Goal: Information Seeking & Learning: Learn about a topic

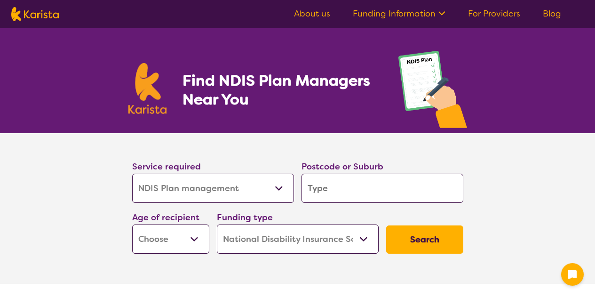
select select "NDIS Plan management"
select select "NDIS"
select select "NDIS Plan management"
select select "NDIS"
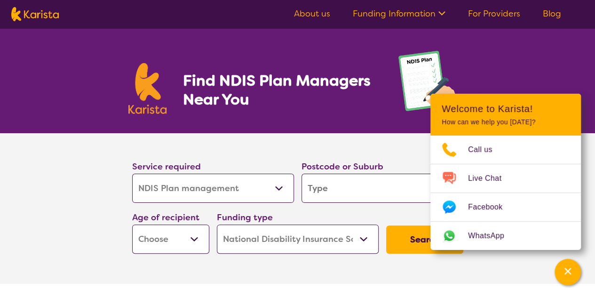
click at [78, 158] on section "Service required Allied Health Assistant Assessment ([MEDICAL_DATA] or [MEDICAL…" at bounding box center [297, 208] width 595 height 150
click at [269, 195] on select "Allied Health Assistant Assessment ([MEDICAL_DATA] or [MEDICAL_DATA]) Behaviour…" at bounding box center [213, 187] width 162 height 29
click at [270, 191] on select "Allied Health Assistant Assessment ([MEDICAL_DATA] or [MEDICAL_DATA]) Behaviour…" at bounding box center [213, 187] width 162 height 29
click at [343, 182] on input "search" at bounding box center [382, 187] width 162 height 29
type input "5"
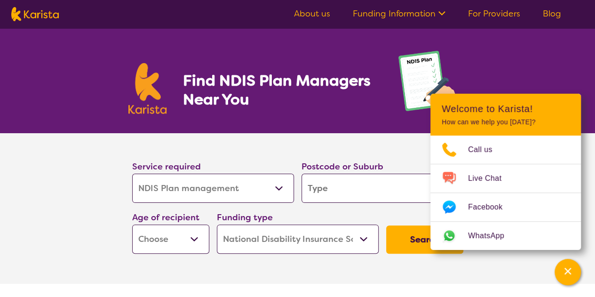
type input "5"
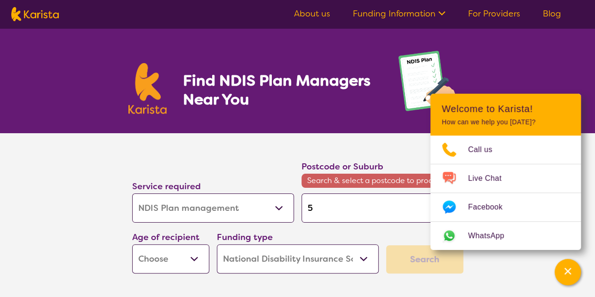
type input "50"
type input "507"
type input "5076"
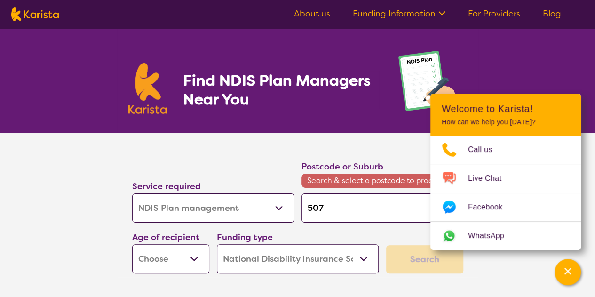
type input "5076"
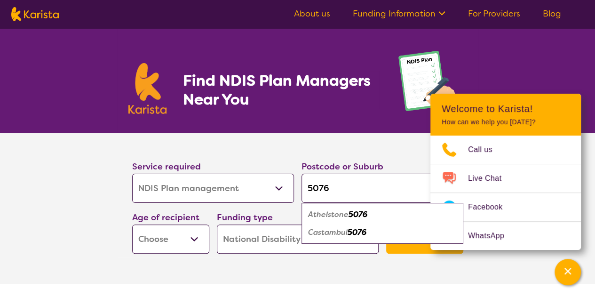
type input "5076"
click at [359, 213] on em "5076" at bounding box center [357, 214] width 19 height 10
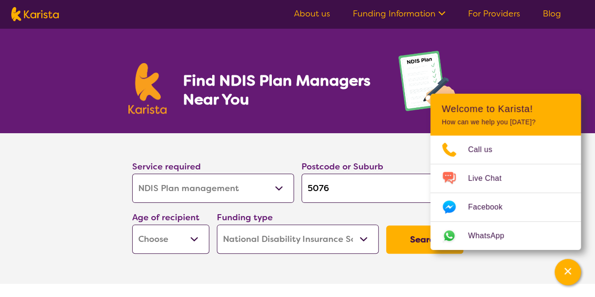
click at [159, 237] on select "Early Childhood - 0 to 9 Child - 10 to 11 Adolescent - 12 to 17 Adult - 18 to 6…" at bounding box center [170, 238] width 77 height 29
select select "EC"
click at [132, 224] on select "Early Childhood - 0 to 9 Child - 10 to 11 Adolescent - 12 to 17 Adult - 18 to 6…" at bounding box center [170, 238] width 77 height 29
select select "EC"
click at [374, 244] on select "Home Care Package (HCP) National Disability Insurance Scheme (NDIS) I don't know" at bounding box center [298, 238] width 162 height 29
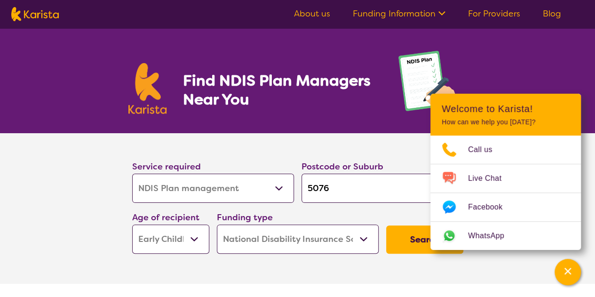
click at [217, 224] on select "Home Care Package (HCP) National Disability Insurance Scheme (NDIS) I don't know" at bounding box center [298, 238] width 162 height 29
click at [415, 245] on button "Search" at bounding box center [424, 239] width 77 height 28
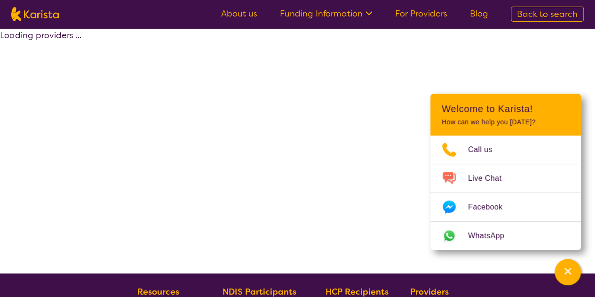
select select "by_score"
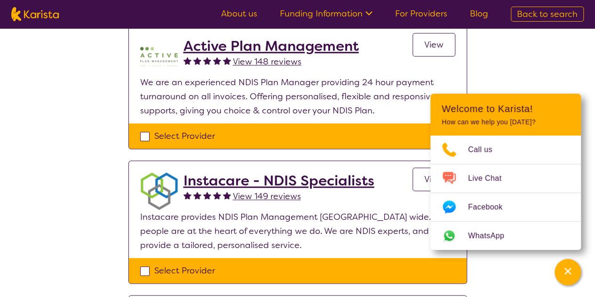
scroll to position [235, 0]
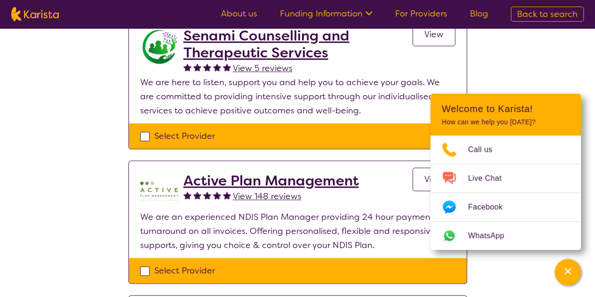
click at [252, 182] on h2 "Active Plan Management" at bounding box center [270, 180] width 175 height 17
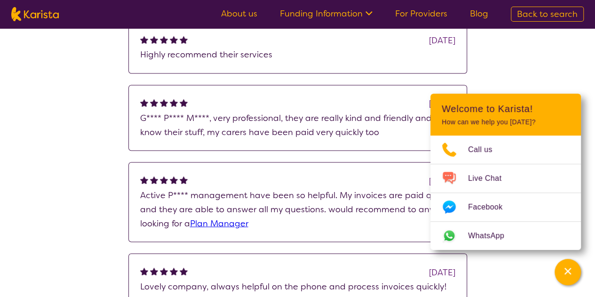
scroll to position [987, 0]
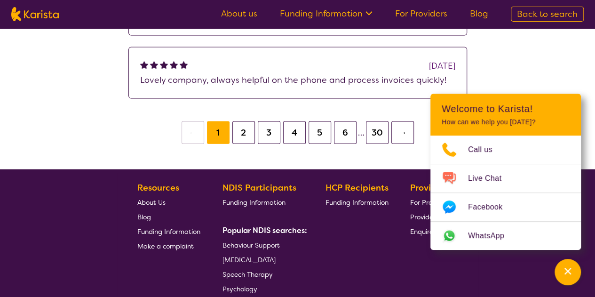
click at [371, 126] on button "30" at bounding box center [377, 132] width 23 height 23
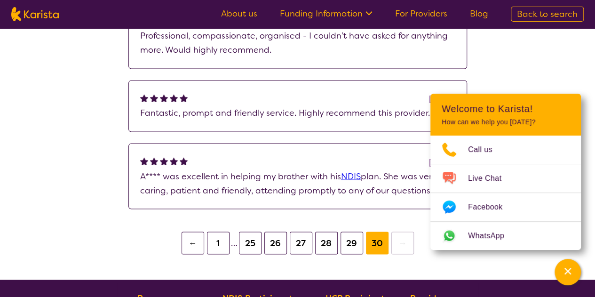
scroll to position [752, 0]
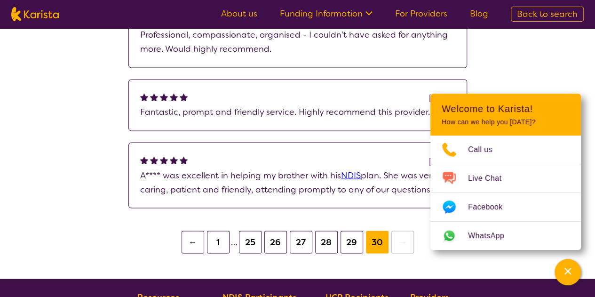
click at [252, 249] on button "25" at bounding box center [250, 241] width 23 height 23
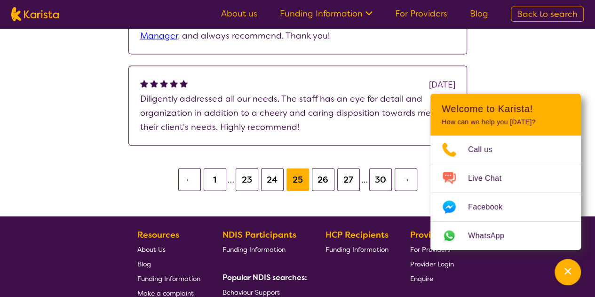
scroll to position [1034, 0]
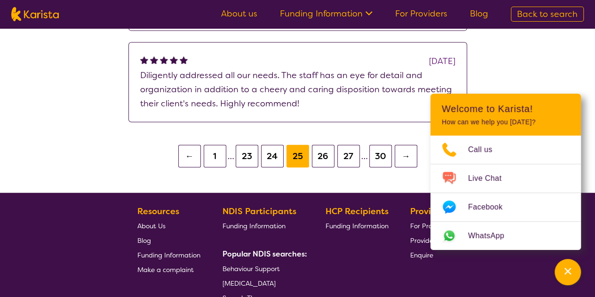
click at [219, 157] on button "1" at bounding box center [215, 156] width 23 height 23
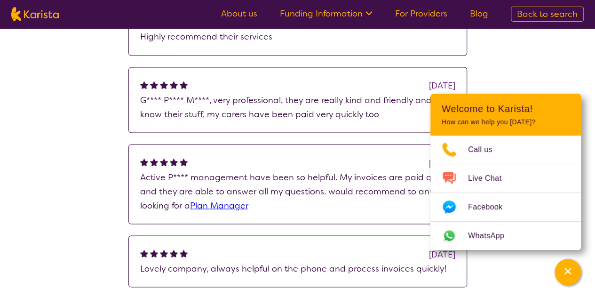
scroll to position [1034, 0]
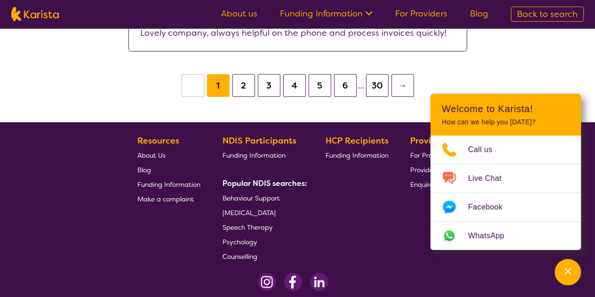
click at [274, 90] on button "3" at bounding box center [269, 85] width 23 height 23
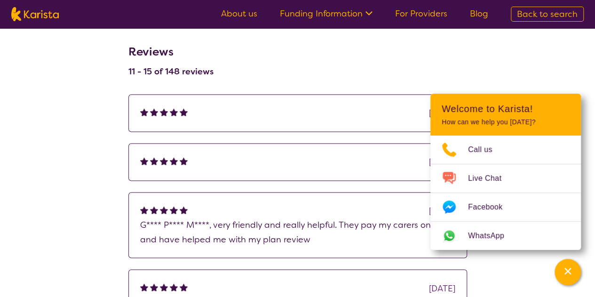
scroll to position [658, 0]
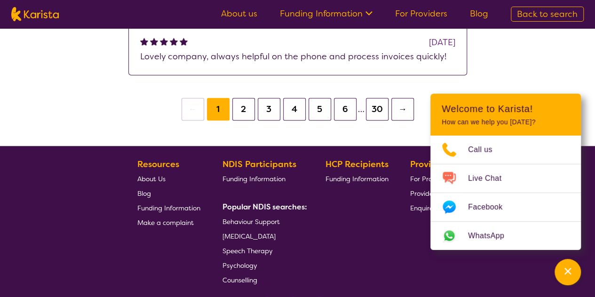
scroll to position [329, 0]
